Goal: Task Accomplishment & Management: Use online tool/utility

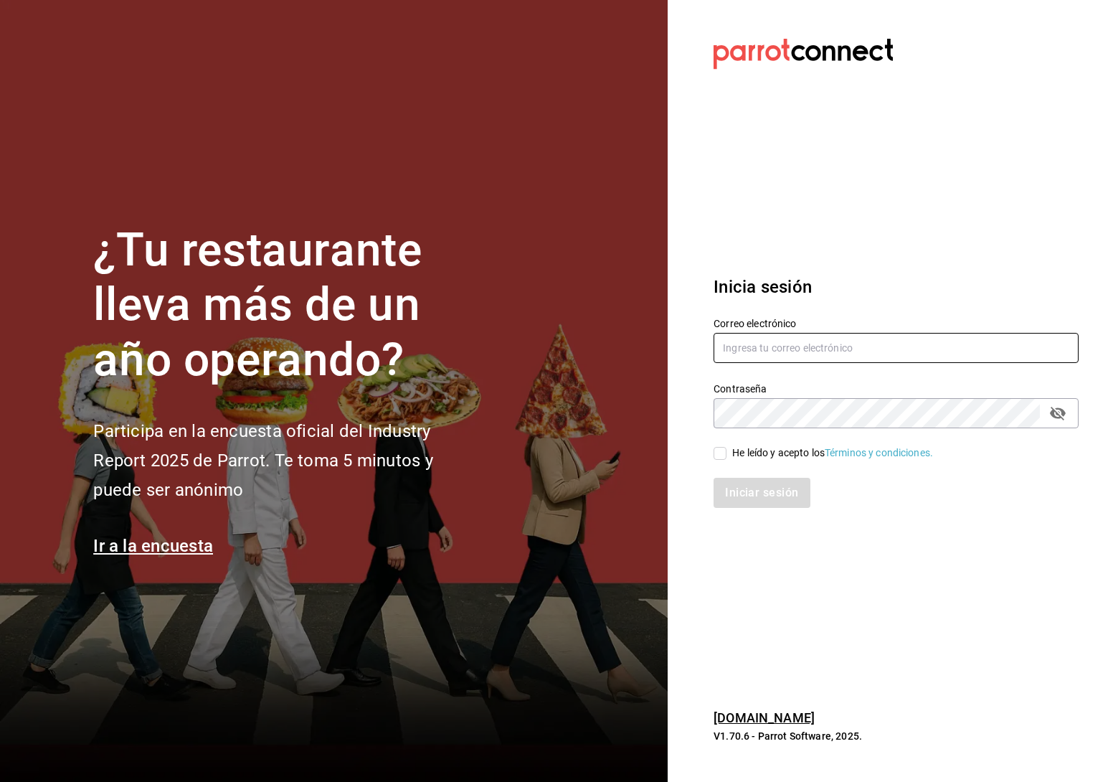
click at [799, 346] on input "text" at bounding box center [896, 348] width 365 height 30
type input "emmanuel.huerta@grupocosteno.com"
click at [732, 451] on span "He leído y acepto los Términos y condiciones." at bounding box center [830, 452] width 207 height 15
click at [727, 451] on input "He leído y acepto los Términos y condiciones." at bounding box center [720, 453] width 13 height 13
checkbox input "true"
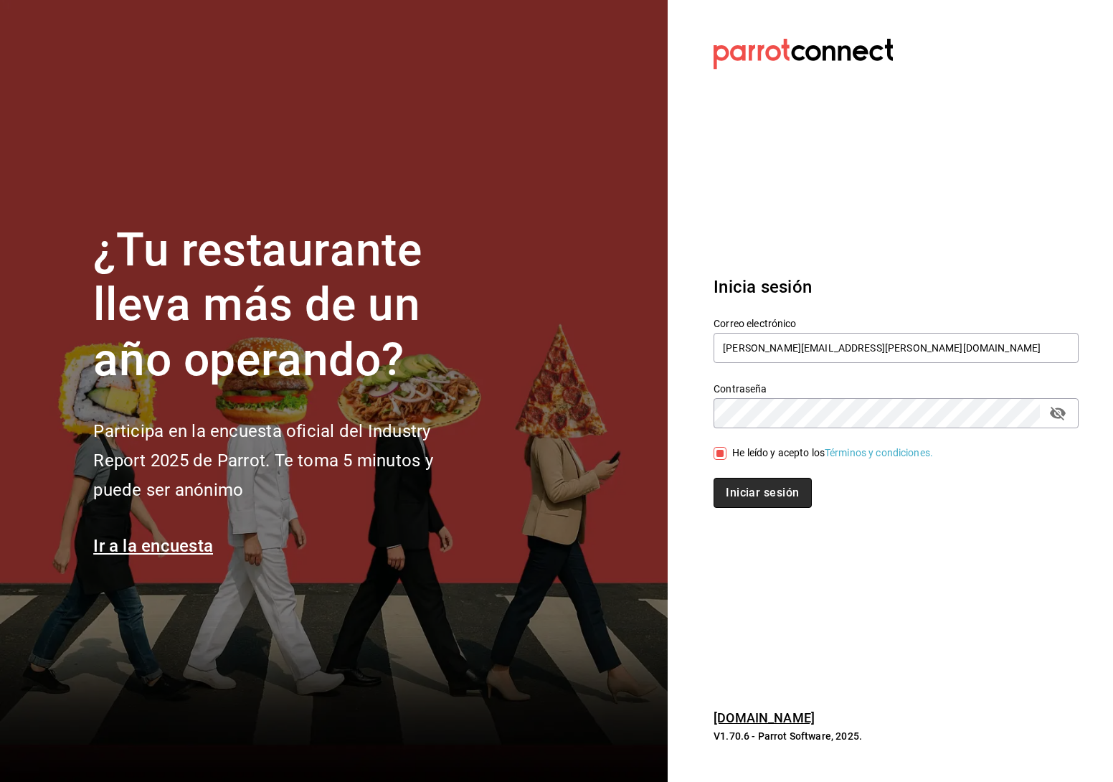
click at [751, 499] on button "Iniciar sesión" at bounding box center [763, 493] width 98 height 30
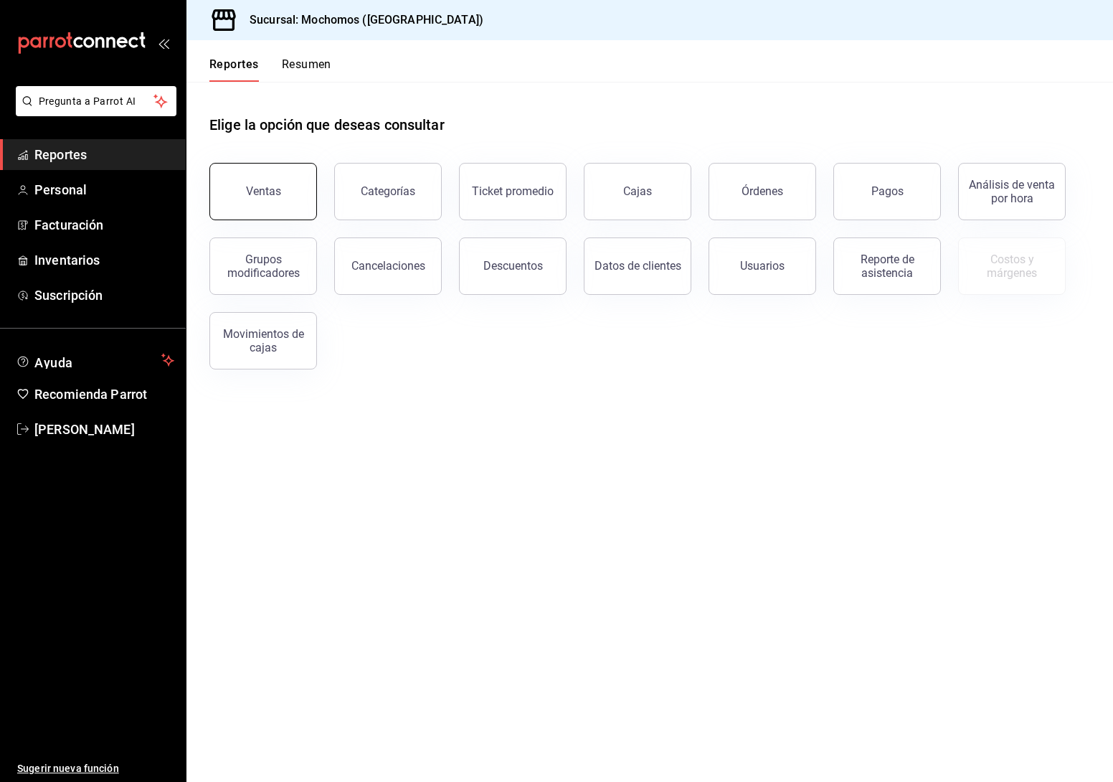
click at [253, 176] on button "Ventas" at bounding box center [263, 191] width 108 height 57
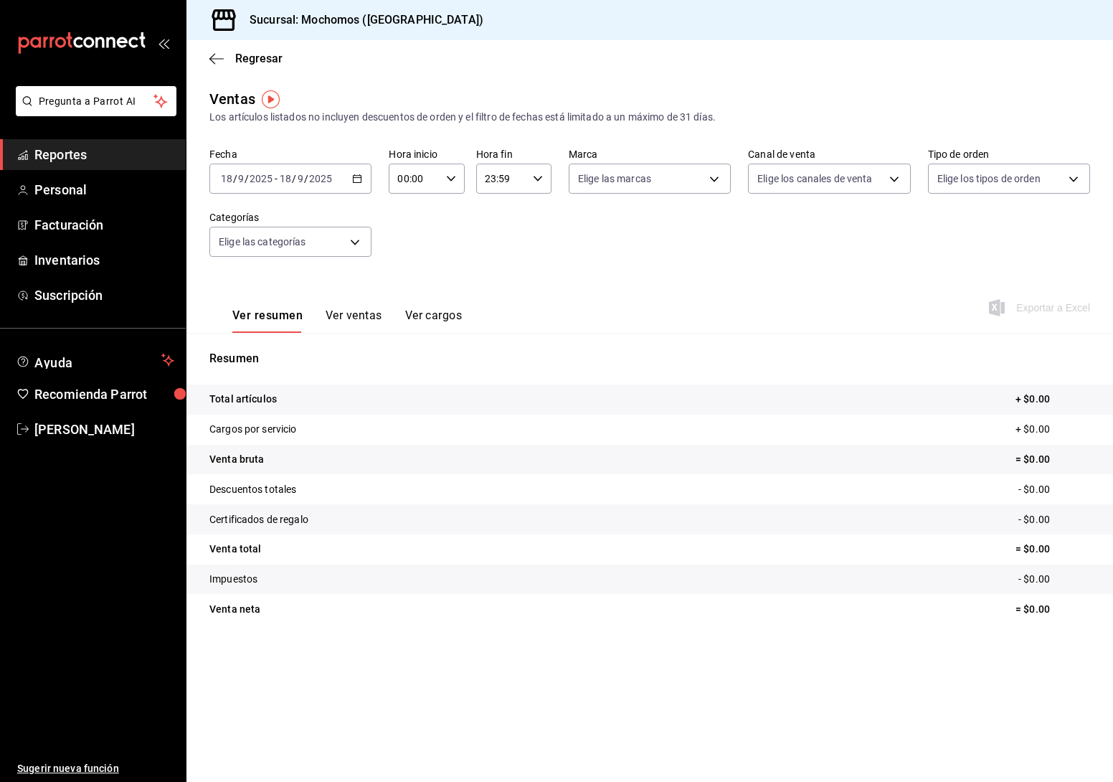
click at [355, 183] on \(Stroke\) "button" at bounding box center [357, 179] width 9 height 8
click at [273, 342] on li "Rango de fechas" at bounding box center [277, 351] width 134 height 32
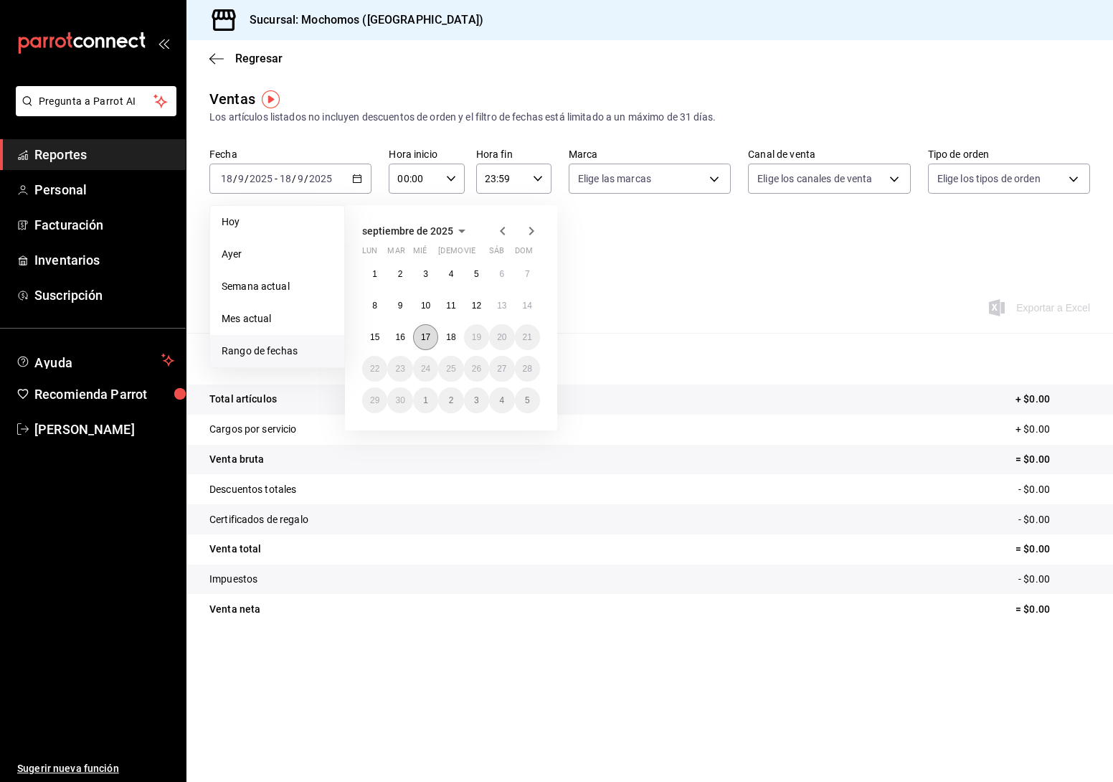
click at [421, 334] on abbr "17" at bounding box center [425, 337] width 9 height 10
click at [446, 336] on abbr "18" at bounding box center [450, 337] width 9 height 10
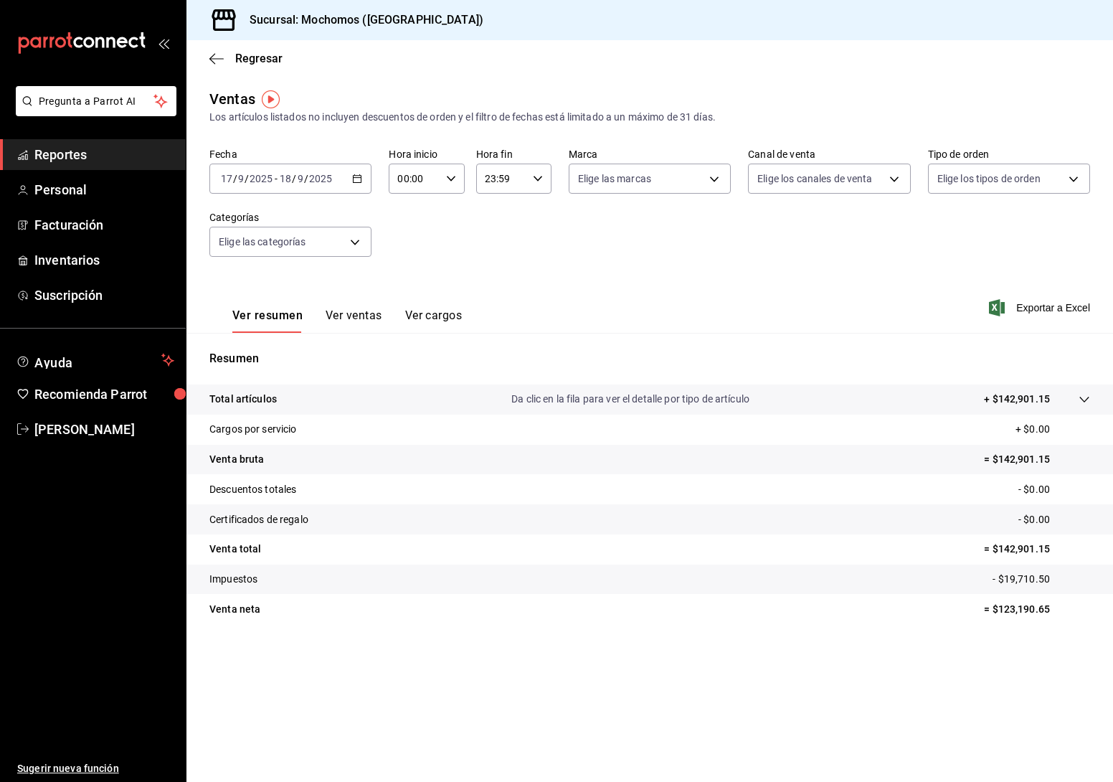
click at [456, 176] on div "00:00 Hora inicio" at bounding box center [426, 179] width 75 height 30
click at [405, 236] on span "05" at bounding box center [407, 235] width 15 height 11
type input "05:00"
click at [537, 173] on div at bounding box center [556, 391] width 1113 height 782
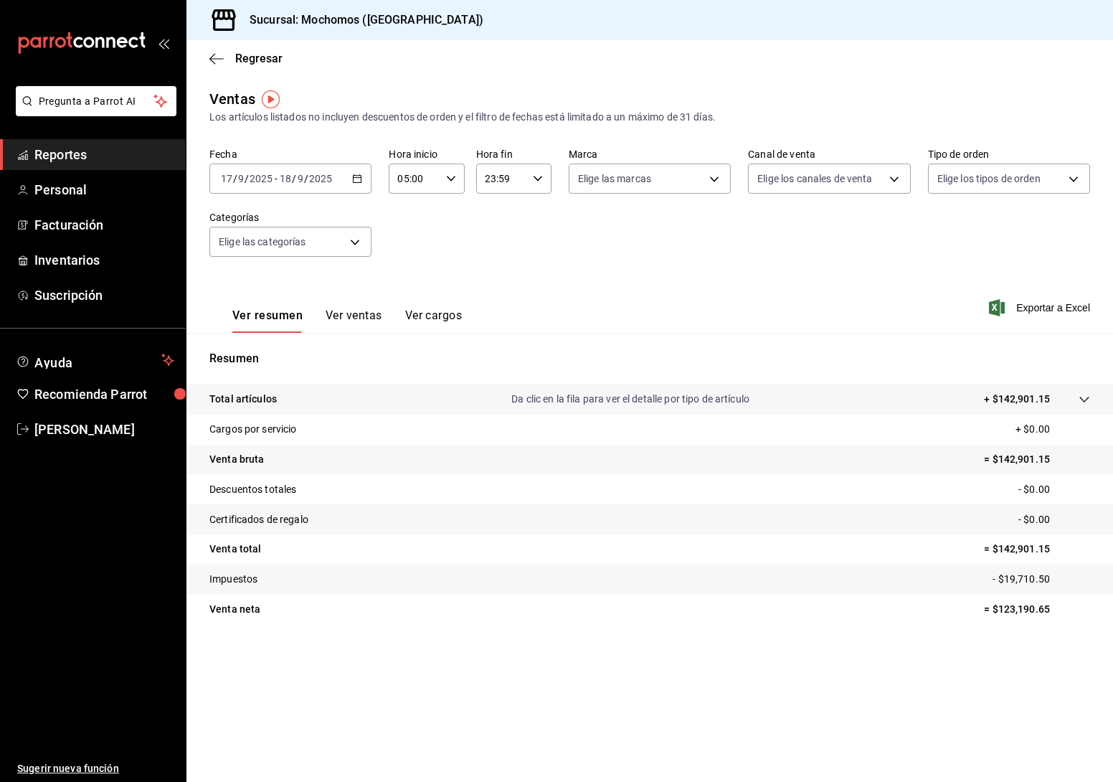
click at [537, 173] on div "23:59 Hora fin" at bounding box center [513, 179] width 75 height 30
click at [499, 273] on span "05" at bounding box center [495, 275] width 15 height 11
click at [537, 220] on span "00" at bounding box center [533, 214] width 15 height 11
type input "05:00"
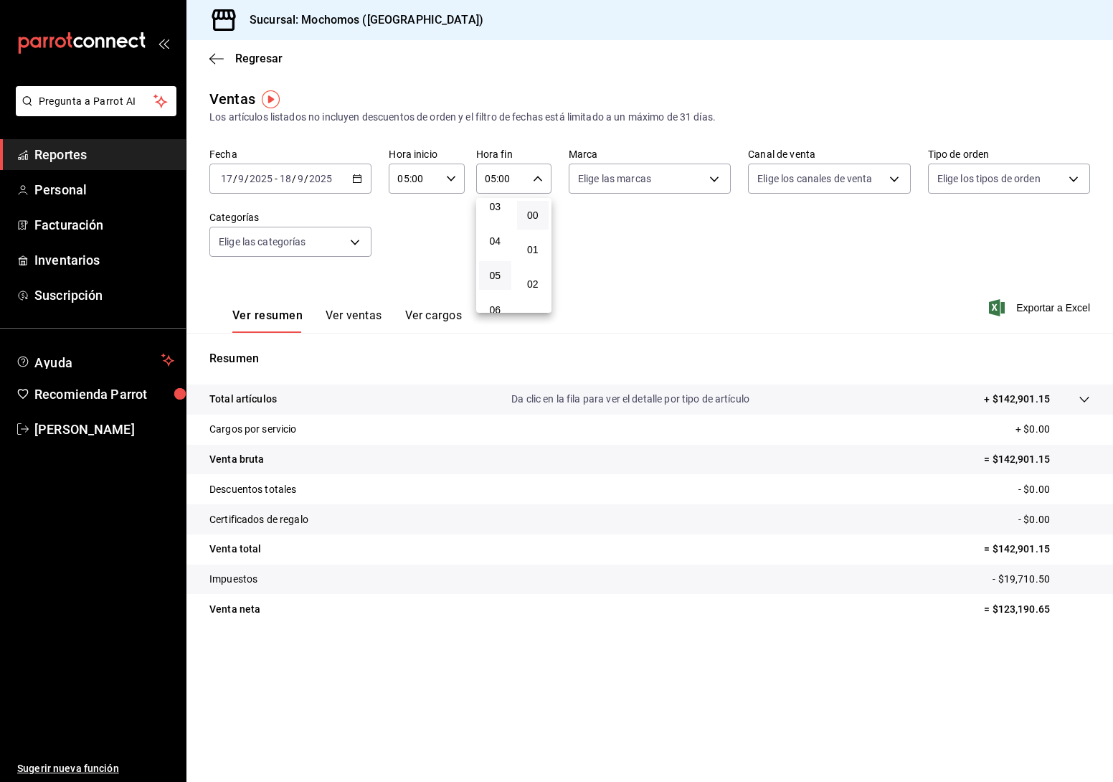
click at [642, 248] on div at bounding box center [556, 391] width 1113 height 782
click at [1037, 302] on span "Exportar a Excel" at bounding box center [1041, 307] width 98 height 17
